Goal: Complete application form

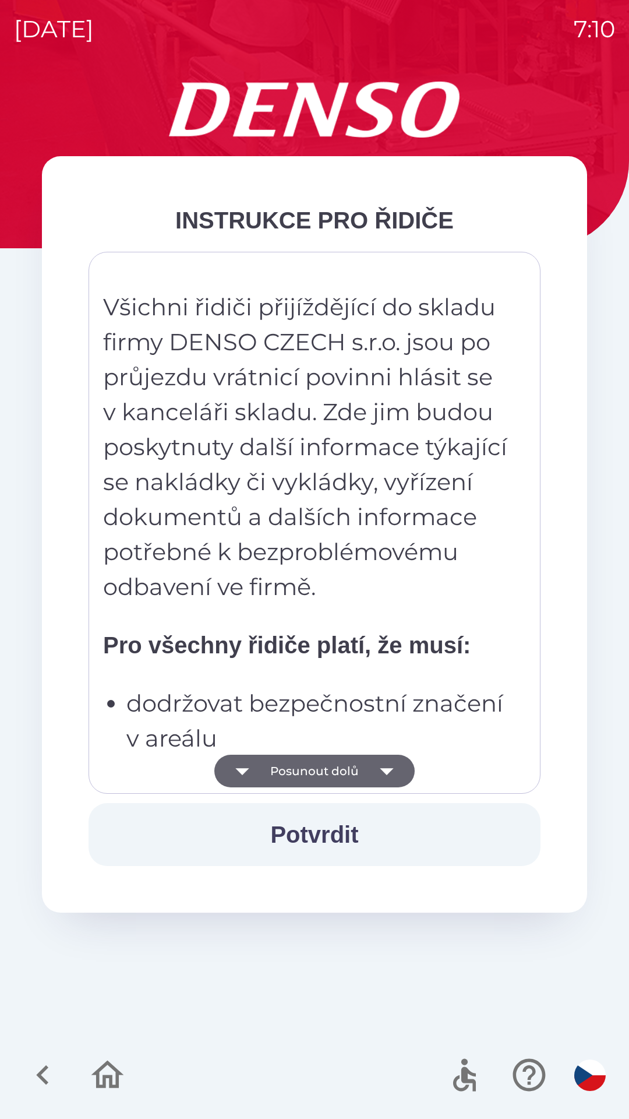
click at [347, 771] on button "Posunout dolů" at bounding box center [314, 771] width 200 height 33
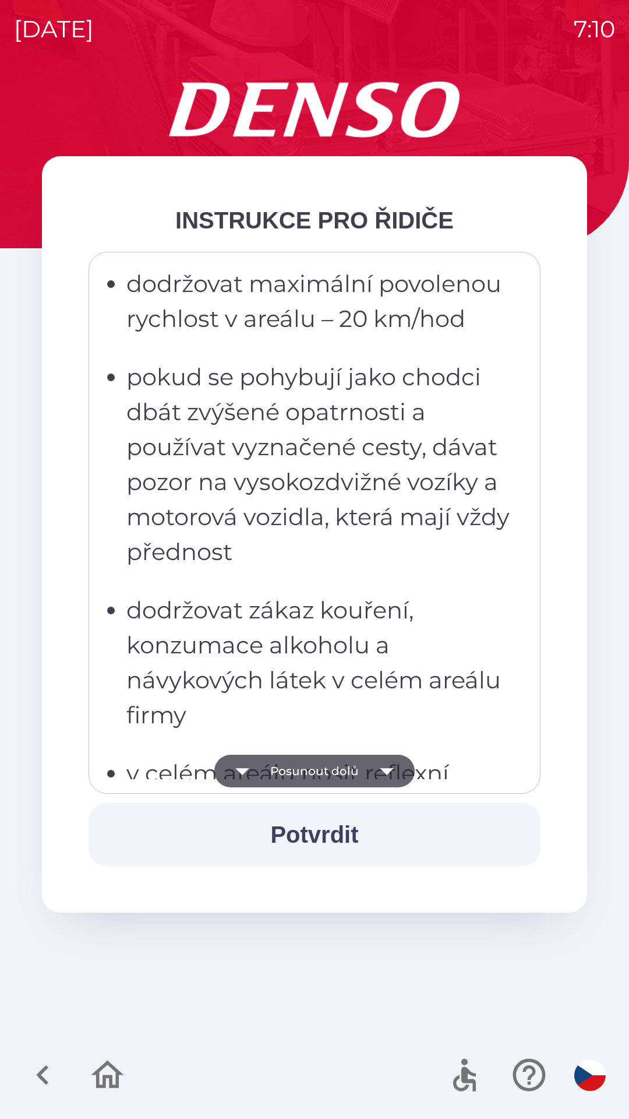
click at [353, 771] on button "Posunout dolů" at bounding box center [314, 771] width 200 height 33
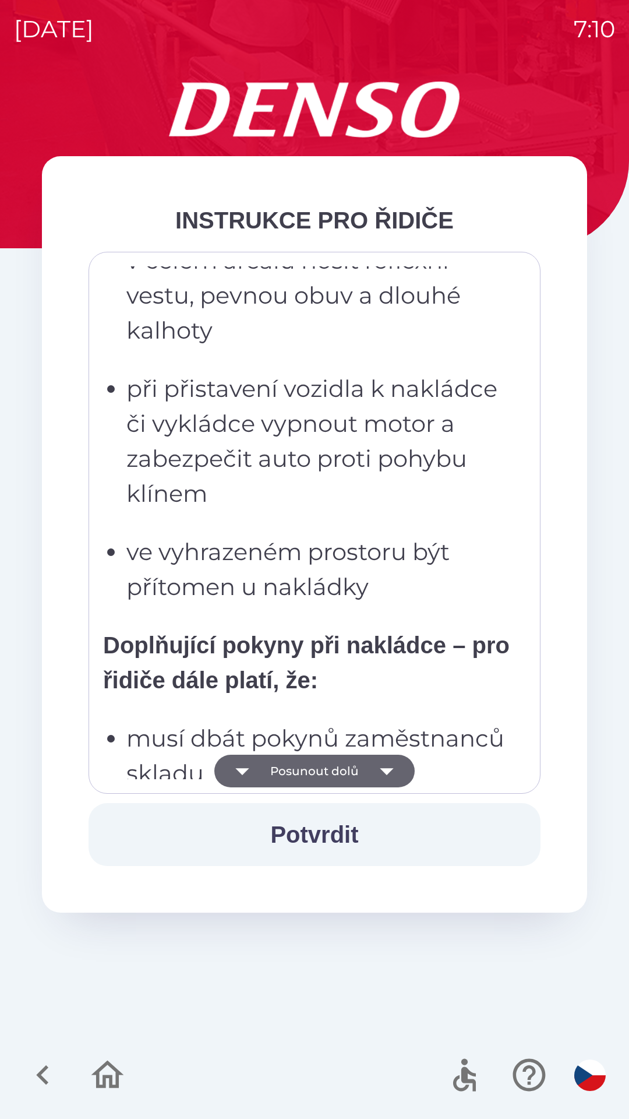
click at [361, 773] on button "Posunout dolů" at bounding box center [314, 771] width 200 height 33
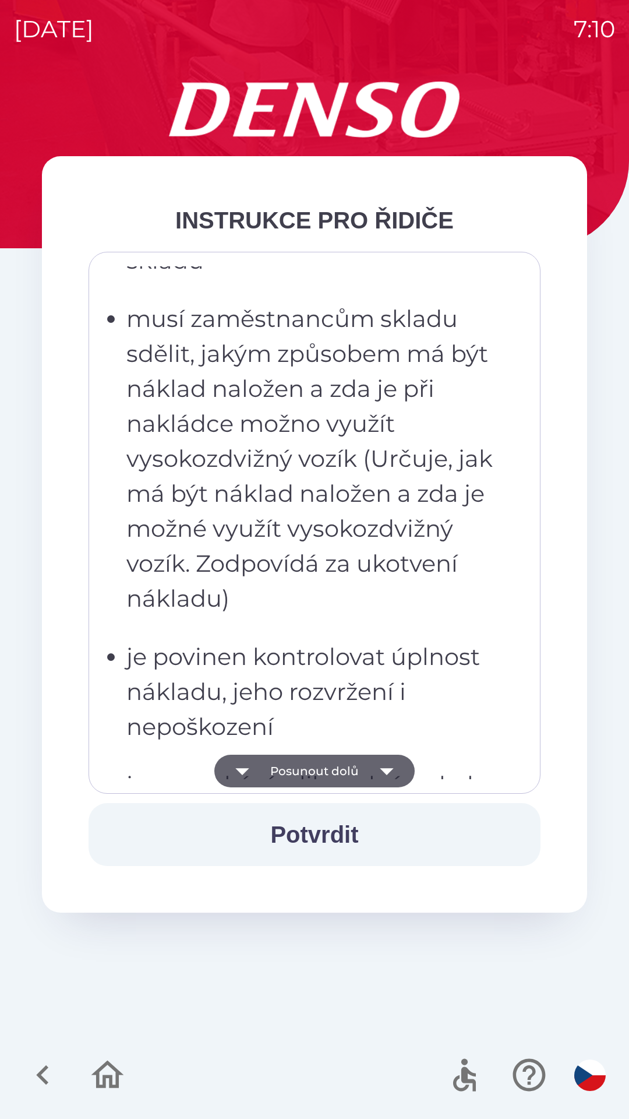
click at [354, 783] on button "Posunout dolů" at bounding box center [314, 771] width 200 height 33
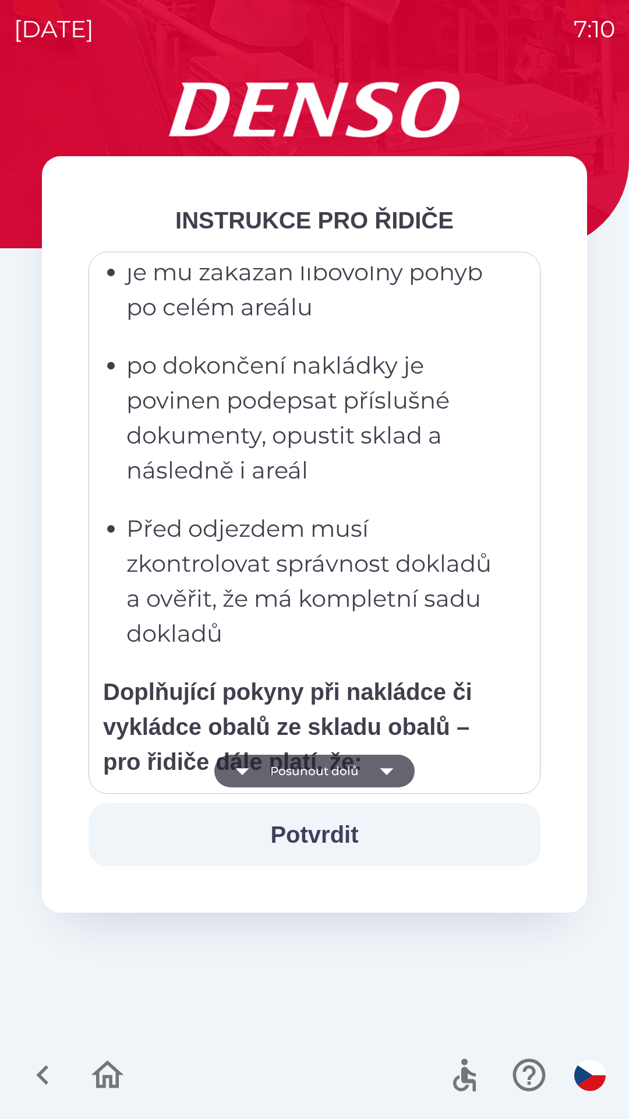
click at [360, 779] on button "Posunout dolů" at bounding box center [314, 771] width 200 height 33
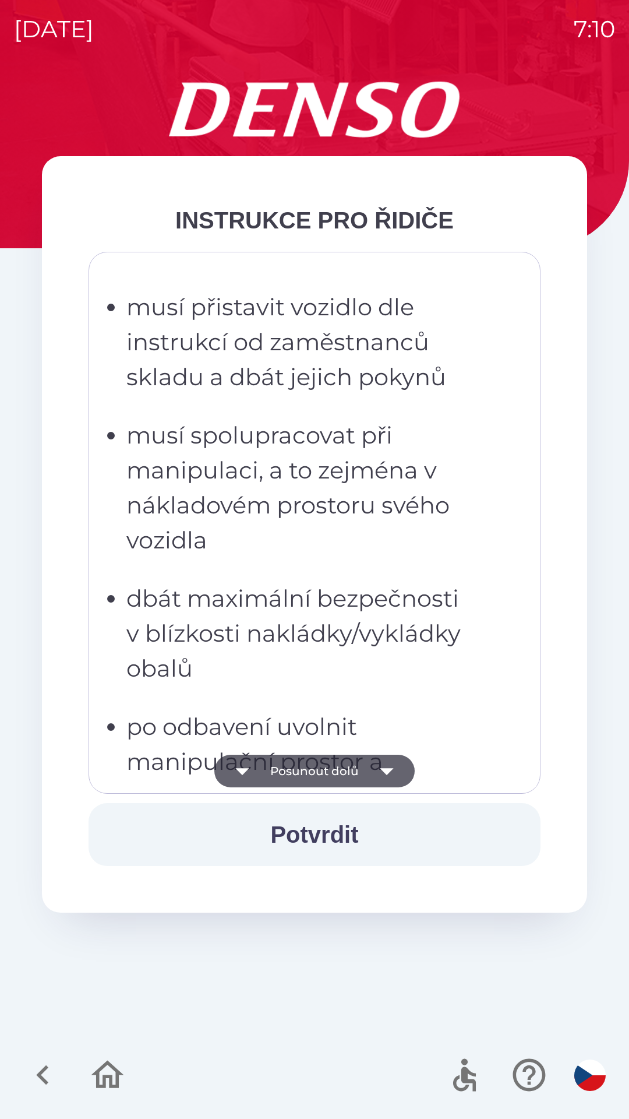
click at [363, 771] on button "Posunout dolů" at bounding box center [314, 771] width 200 height 33
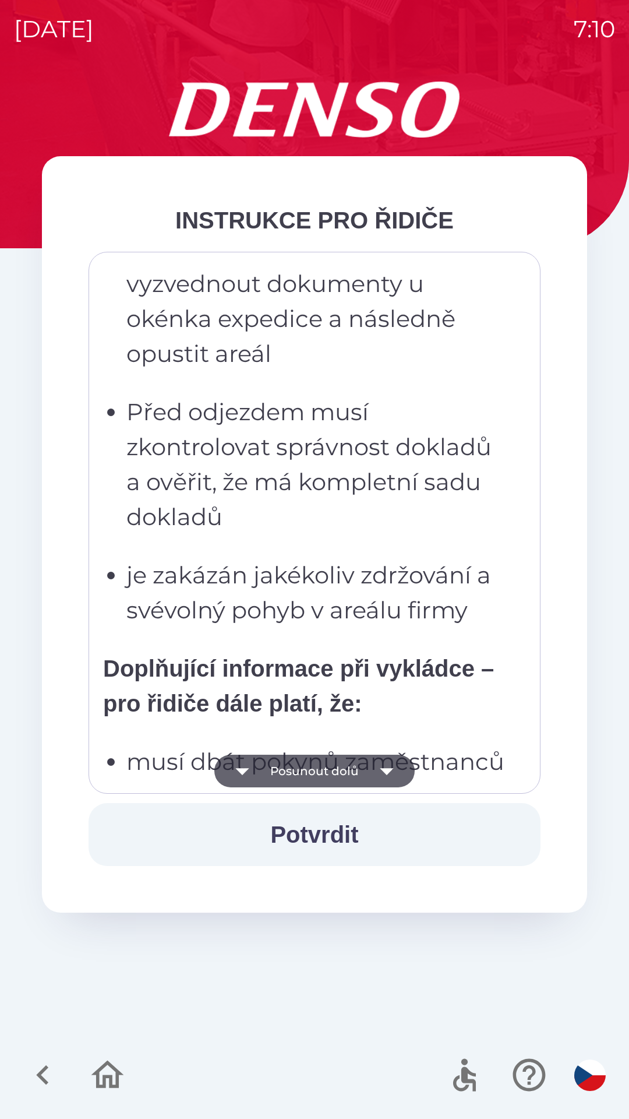
click at [342, 772] on button "Posunout dolů" at bounding box center [314, 771] width 200 height 33
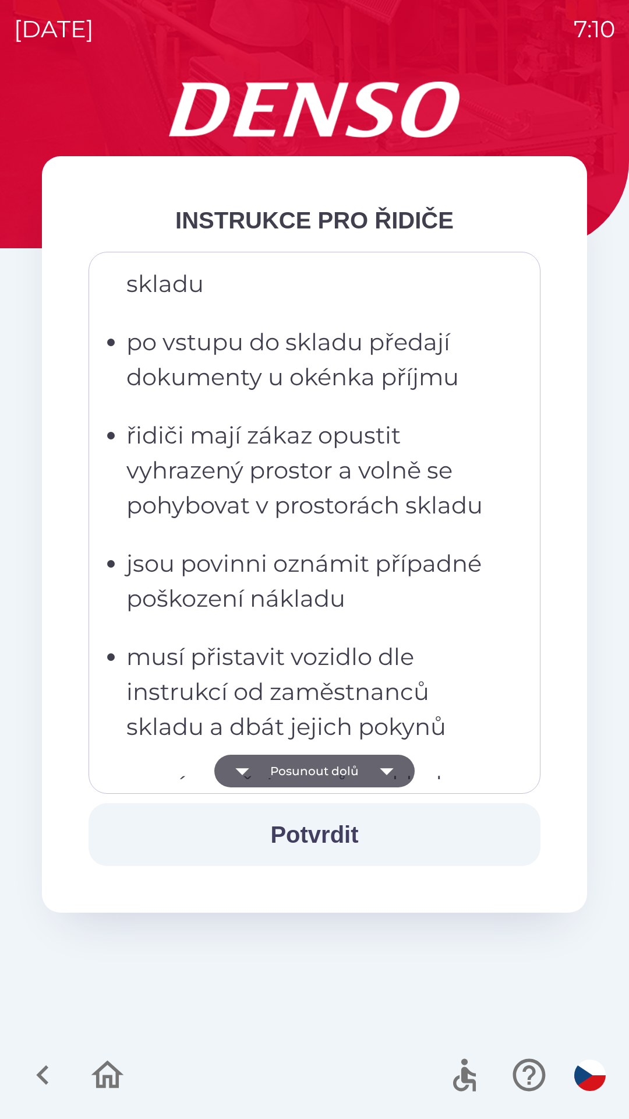
click at [342, 773] on button "Posunout dolů" at bounding box center [314, 771] width 200 height 33
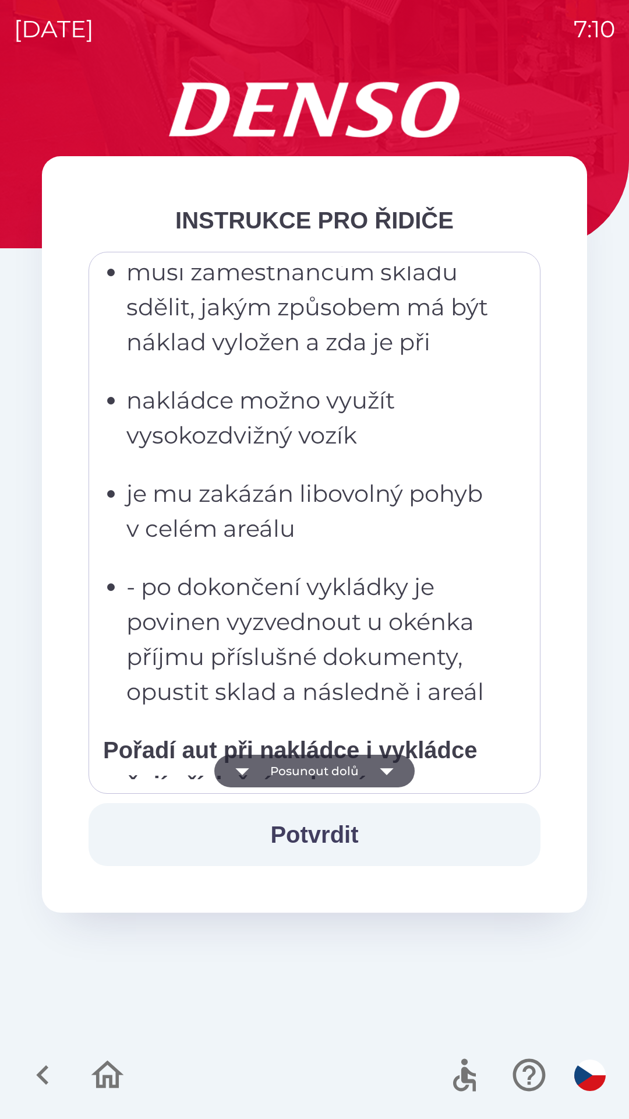
click at [329, 772] on button "Posunout dolů" at bounding box center [314, 771] width 200 height 33
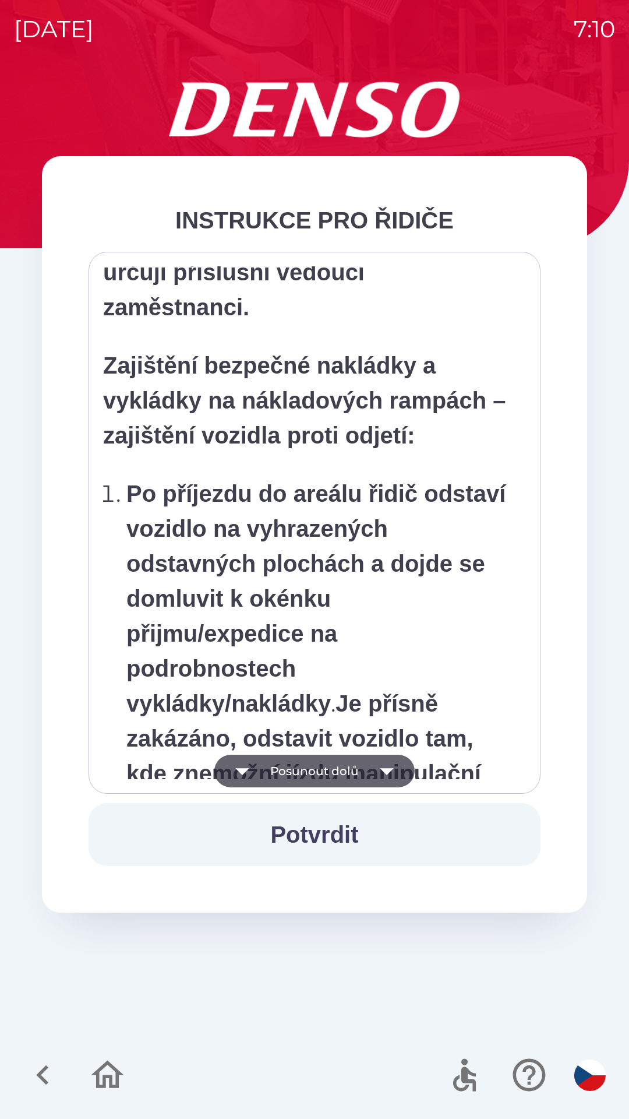
click at [322, 775] on button "Posunout dolů" at bounding box center [314, 771] width 200 height 33
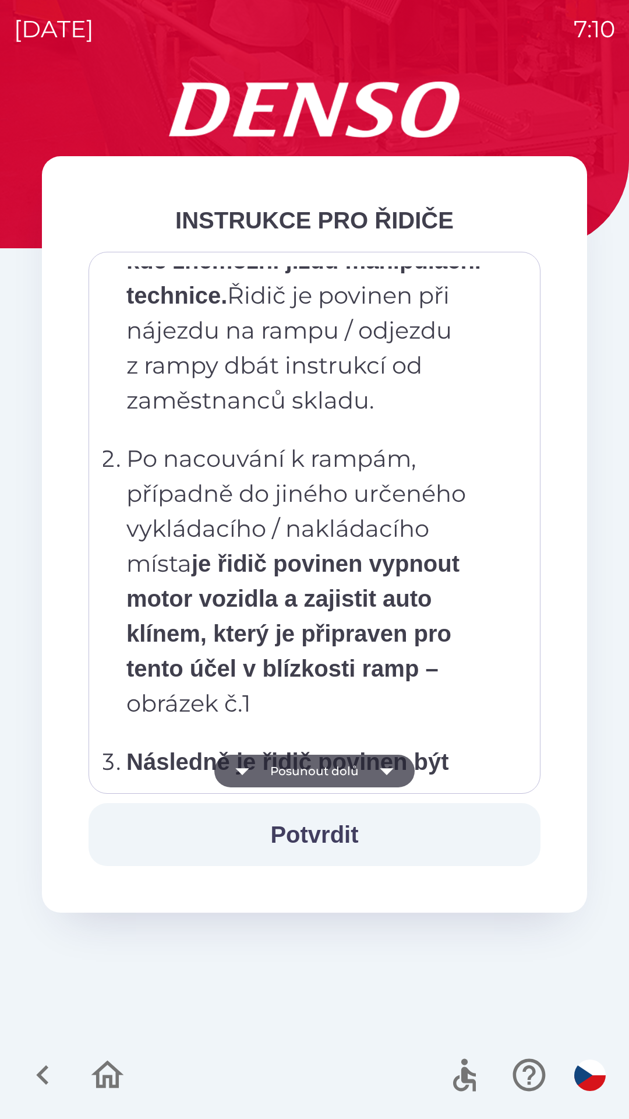
click at [325, 777] on button "Posunout dolů" at bounding box center [314, 771] width 200 height 33
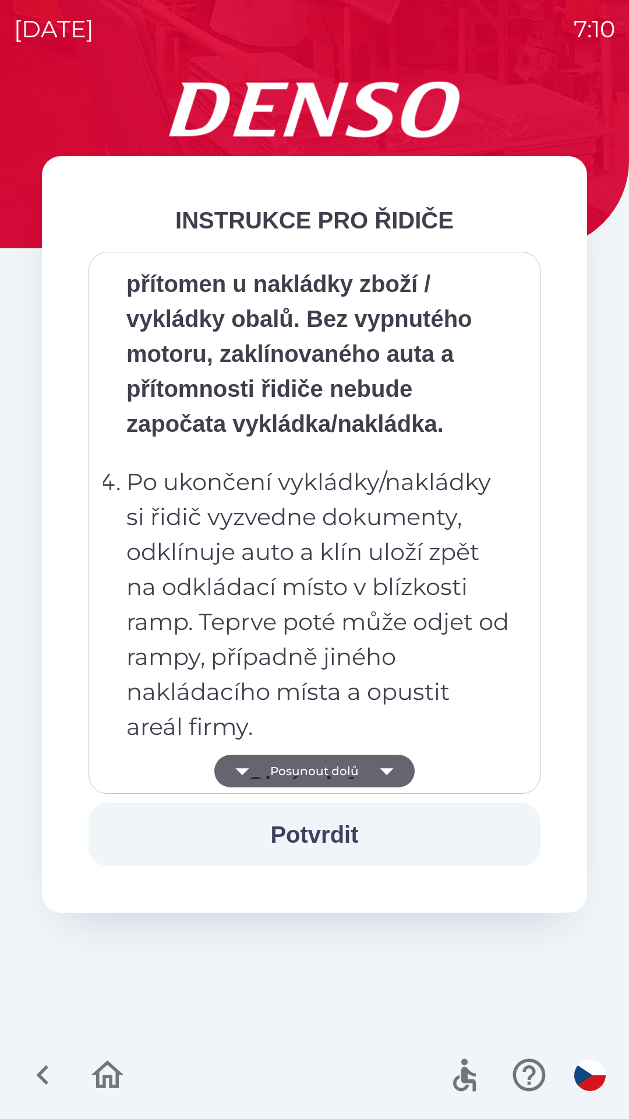
click at [323, 773] on button "Posunout dolů" at bounding box center [314, 771] width 200 height 33
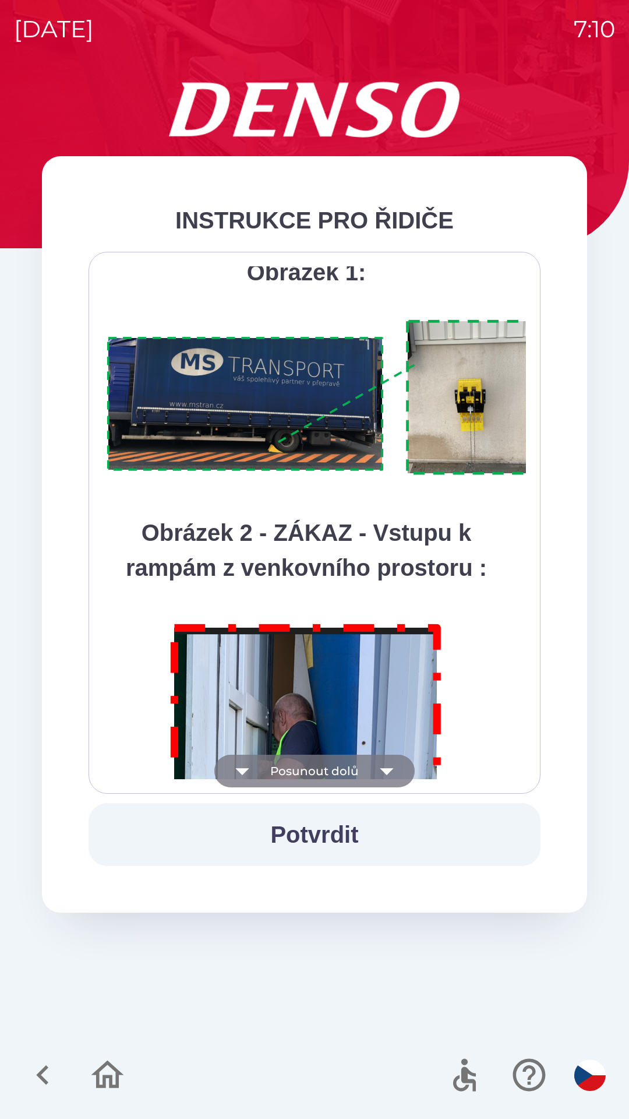
click at [321, 778] on button "Posunout dolů" at bounding box center [314, 771] width 200 height 33
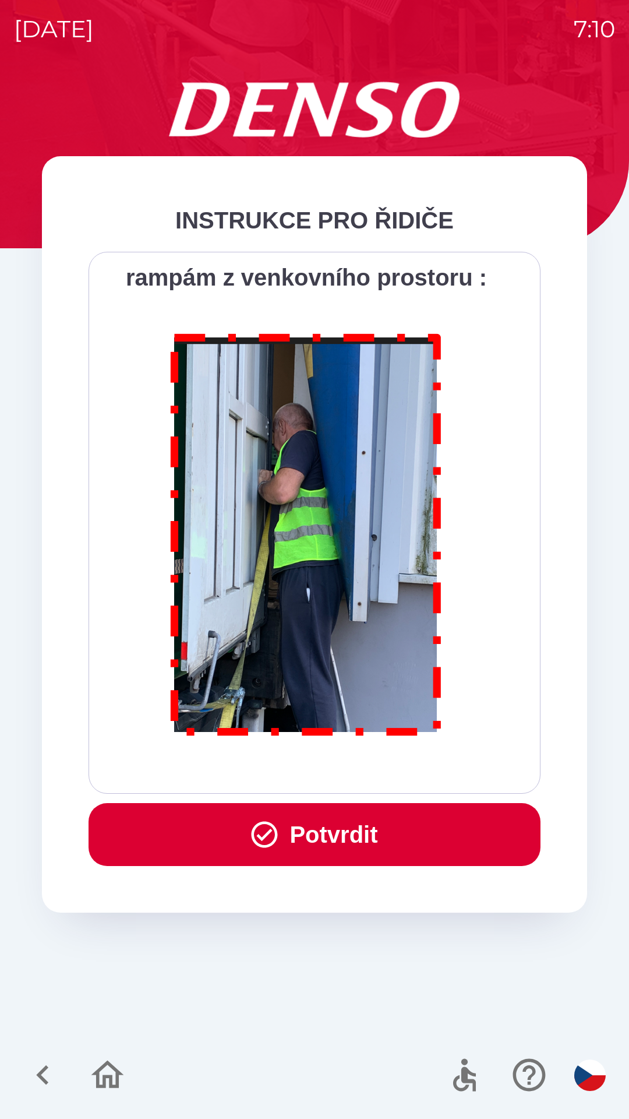
click at [292, 842] on button "Potvrdit" at bounding box center [315, 834] width 452 height 63
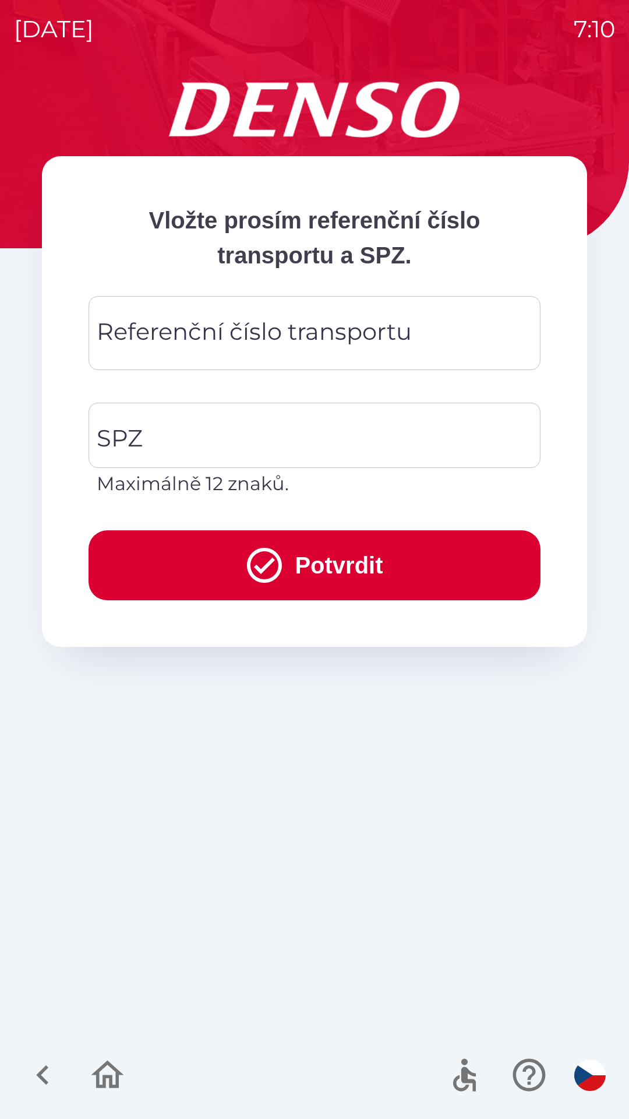
click at [226, 327] on div "Referenční číslo transportu Referenční číslo transportu" at bounding box center [315, 333] width 452 height 74
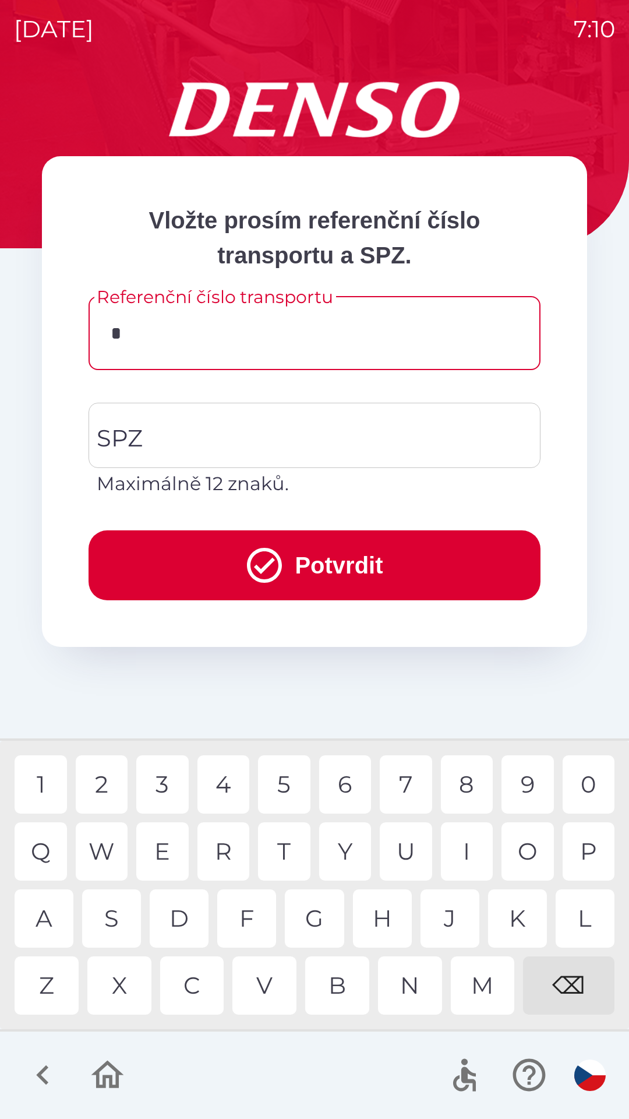
click at [190, 976] on div "C" at bounding box center [192, 985] width 64 height 58
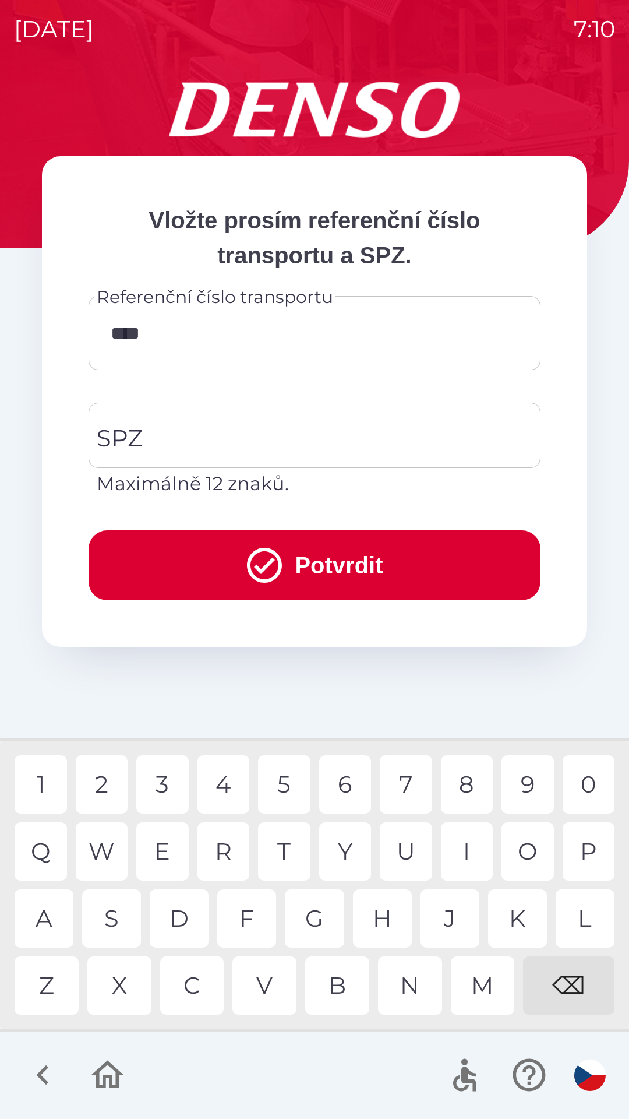
click at [166, 787] on div "3" at bounding box center [162, 784] width 52 height 58
click at [52, 787] on div "1" at bounding box center [41, 784] width 52 height 58
click at [105, 851] on div "W" at bounding box center [102, 851] width 52 height 58
click at [166, 783] on div "3" at bounding box center [162, 784] width 52 height 58
type input "*********"
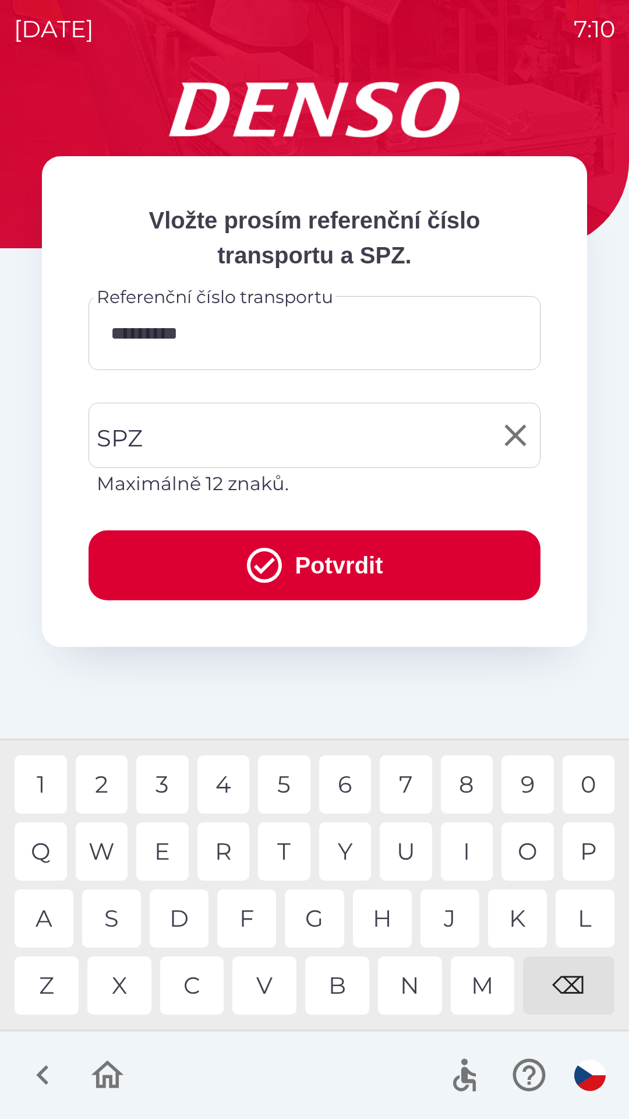
click at [314, 443] on input "SPZ" at bounding box center [306, 435] width 424 height 55
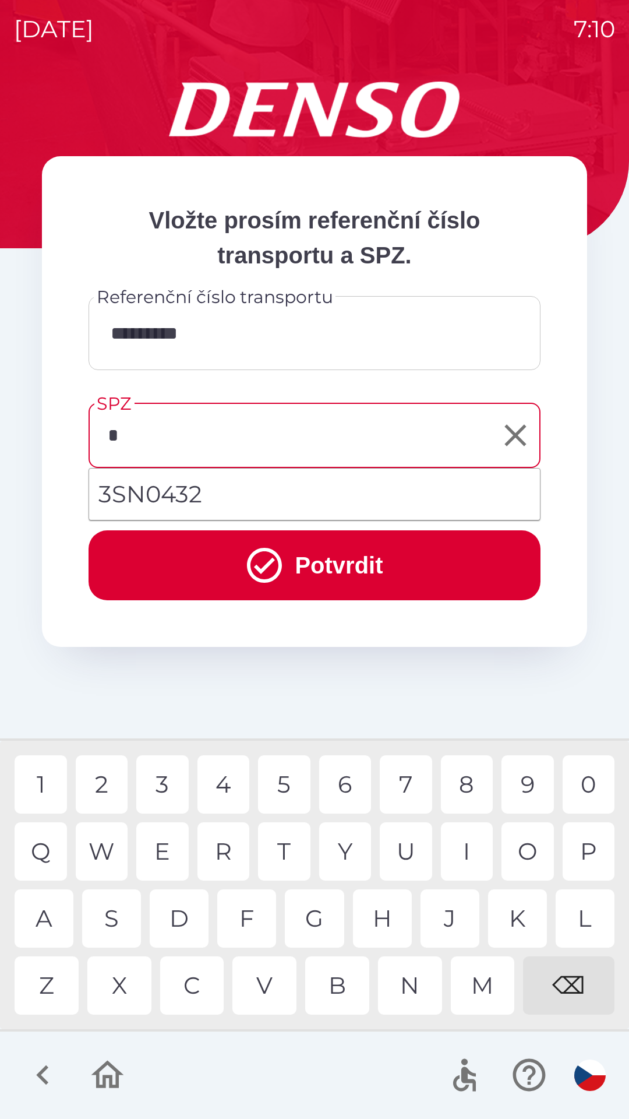
click at [178, 499] on li "3SN0432" at bounding box center [314, 494] width 451 height 42
type input "*******"
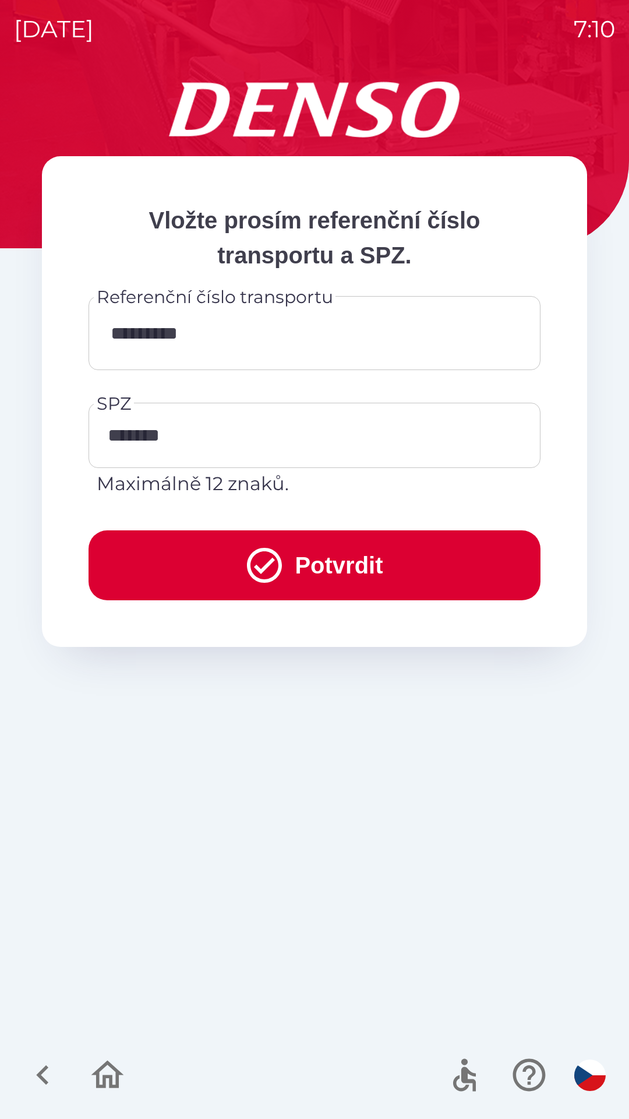
click at [315, 565] on button "Potvrdit" at bounding box center [315, 565] width 452 height 70
